Goal: Transaction & Acquisition: Purchase product/service

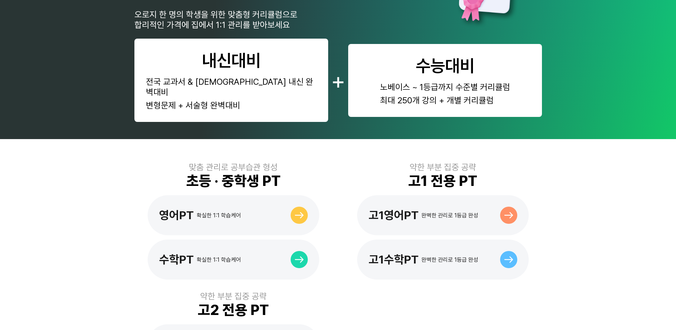
scroll to position [313, 0]
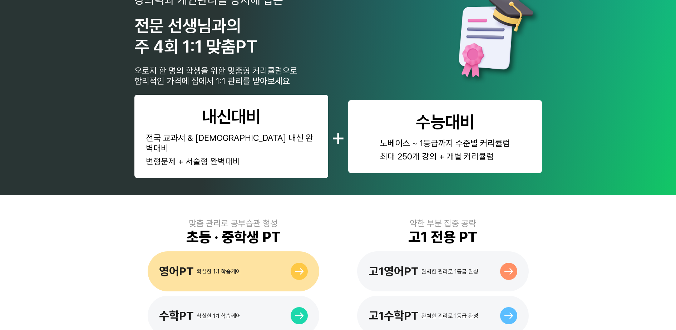
scroll to position [268, 0]
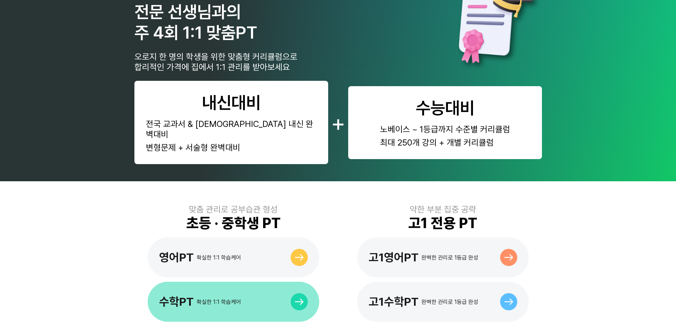
click at [261, 283] on div "수학PT 확실한 1:1 학습케어" at bounding box center [234, 302] width 172 height 40
